Goal: Use online tool/utility: Utilize a website feature to perform a specific function

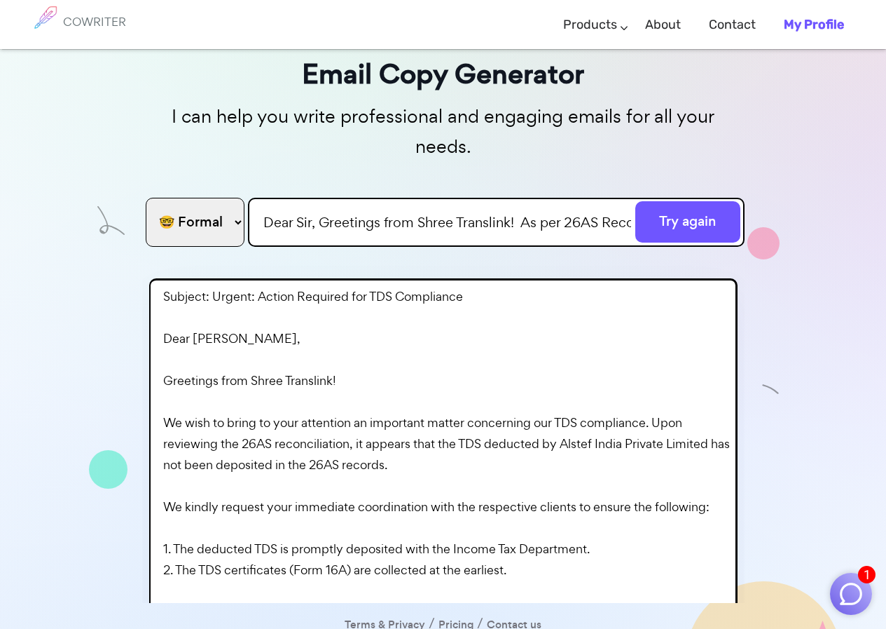
scroll to position [231, 0]
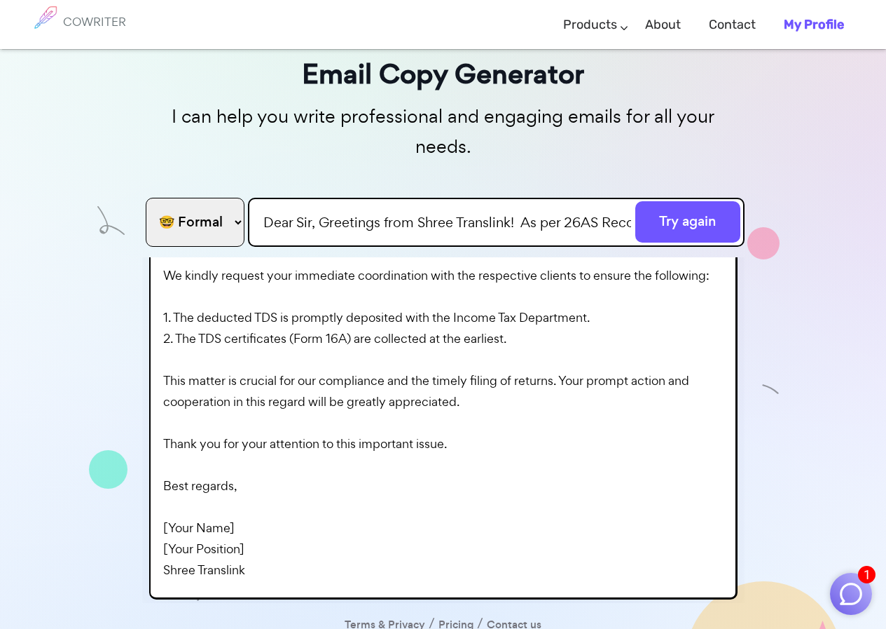
click at [224, 198] on select "🤓 Formal 😊 Friendly 😂 Funny 🥹 Emotional 😊 Sweet 🥸 Bold" at bounding box center [195, 222] width 99 height 49
click at [146, 198] on select "🤓 Formal 😊 Friendly 😂 Funny 🥹 Emotional 😊 Sweet 🥸 Bold" at bounding box center [195, 222] width 99 height 49
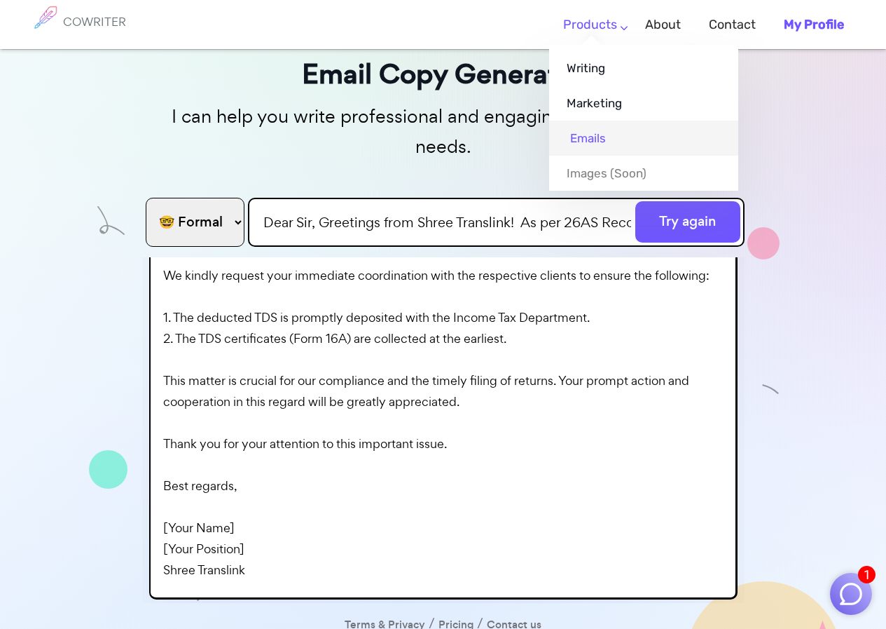
click at [584, 135] on link "Emails" at bounding box center [643, 138] width 189 height 35
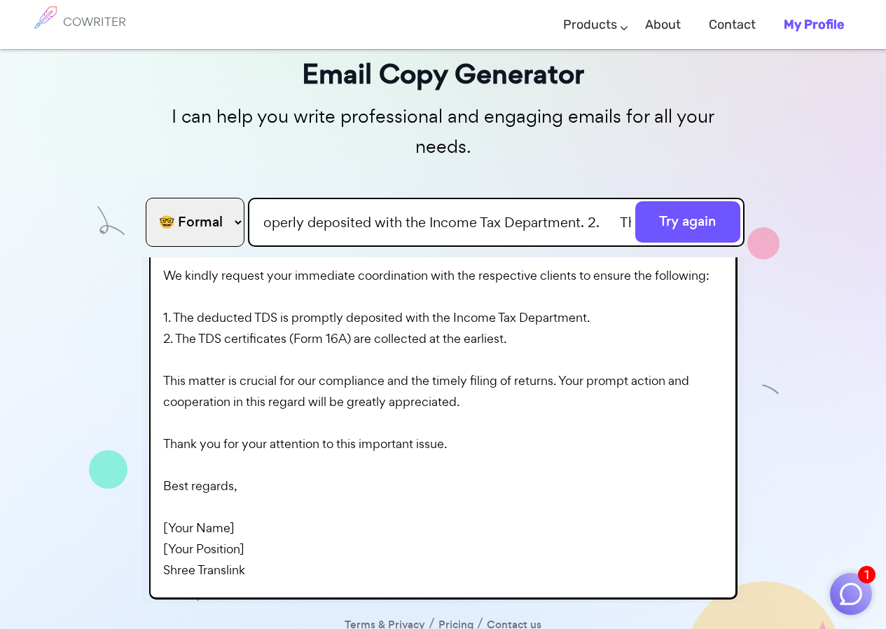
scroll to position [0, 2335]
drag, startPoint x: 249, startPoint y: 191, endPoint x: 896, endPoint y: 225, distance: 647.7
click at [886, 225] on html "1 COWRITER Products Writing Marketing Emails Images (soon) About Contact My Pro…" at bounding box center [443, 286] width 886 height 745
type input "v"
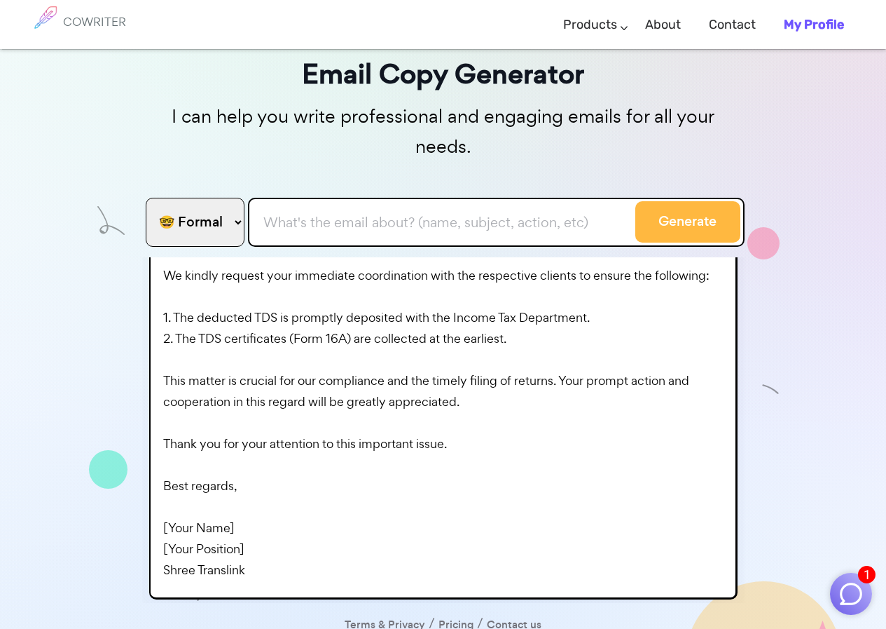
paste input "We request you to ignore the earlier mail ( DSC singed Document – MOA, AOA) We …"
type input "We request you to ignore the earlier mail ( DSC singed Document – MOA, AOA) We …"
click at [676, 205] on button "Generate" at bounding box center [688, 221] width 105 height 41
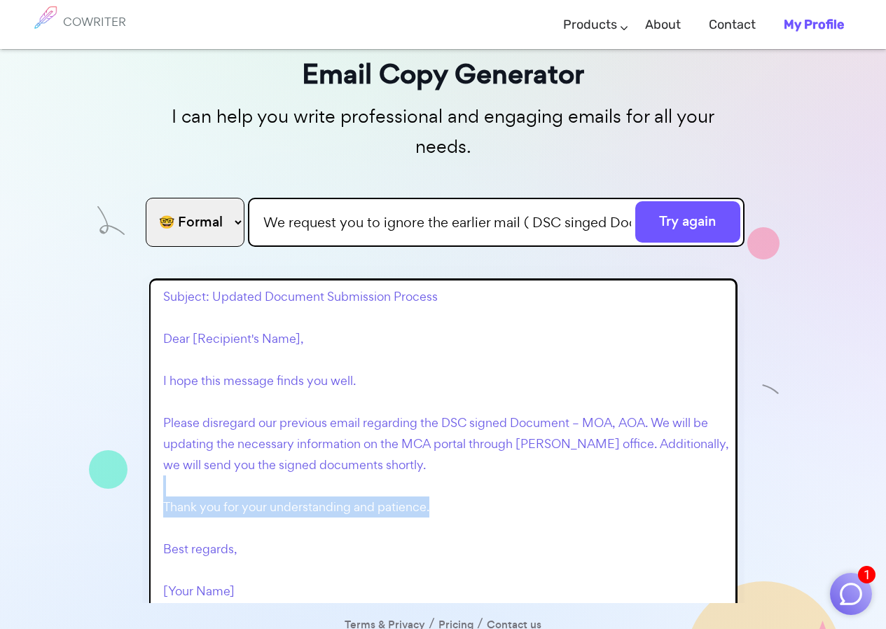
drag, startPoint x: 463, startPoint y: 477, endPoint x: 385, endPoint y: 458, distance: 79.4
click at [322, 465] on p "Subject: Updated Document Submission Process Dear [Recipient's Name], I hope th…" at bounding box center [446, 475] width 567 height 378
click at [440, 430] on p "Subject: Updated Document Submission Process Dear [Recipient's Name], I hope th…" at bounding box center [446, 475] width 567 height 378
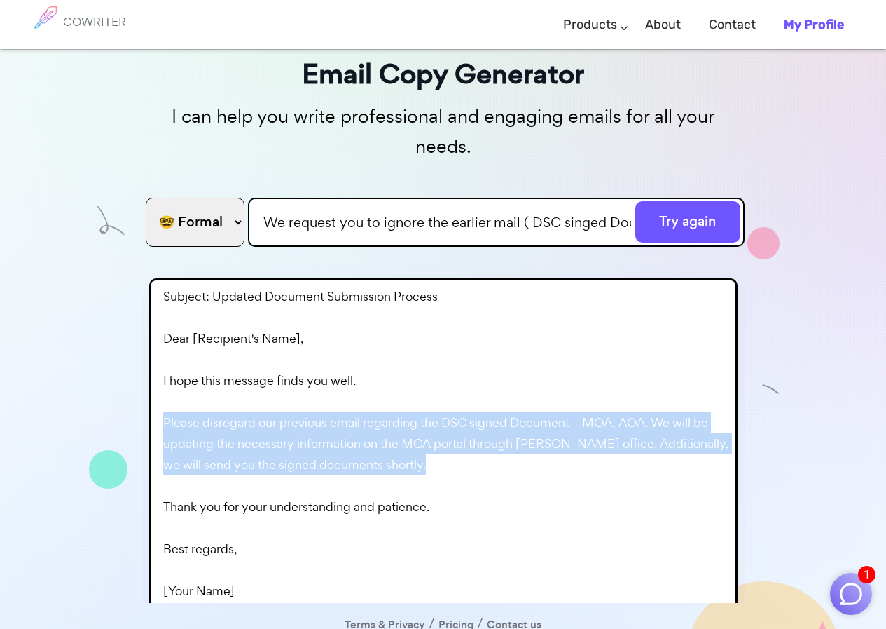
drag, startPoint x: 431, startPoint y: 435, endPoint x: 161, endPoint y: 387, distance: 274.1
click at [161, 387] on div "Subject: Updated Document Submission Process Dear [Recipient's Name], I hope th…" at bounding box center [443, 481] width 574 height 390
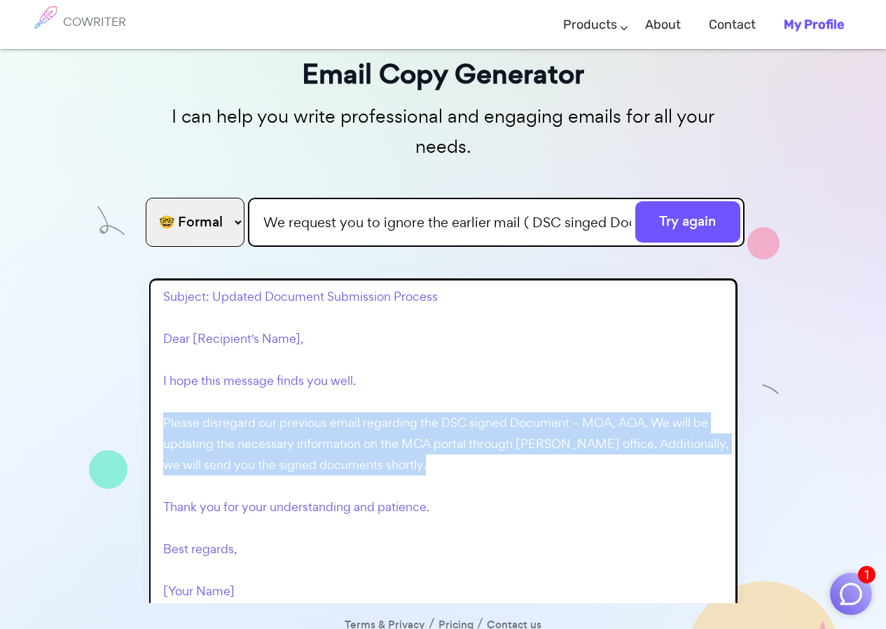
copy p "Please disregard our previous email regarding the DSC signed Document – MOA, AO…"
